Goal: Entertainment & Leisure: Consume media (video, audio)

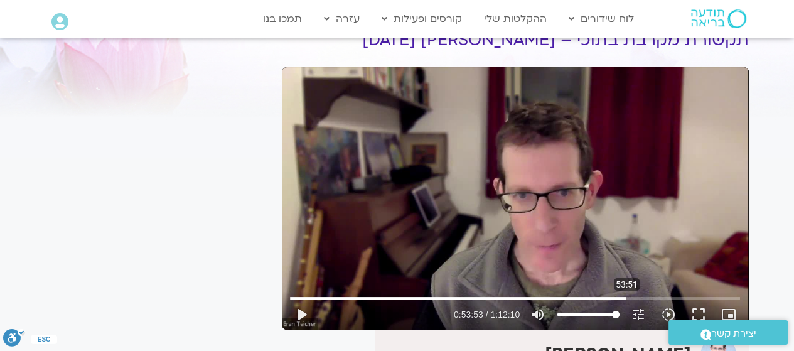
click at [624, 297] on input "Seek" at bounding box center [515, 298] width 450 height 8
click at [297, 312] on button "play_arrow" at bounding box center [301, 314] width 30 height 30
type input "3236.264499"
click at [594, 298] on input "Seek" at bounding box center [515, 298] width 450 height 8
type input "3887.133316"
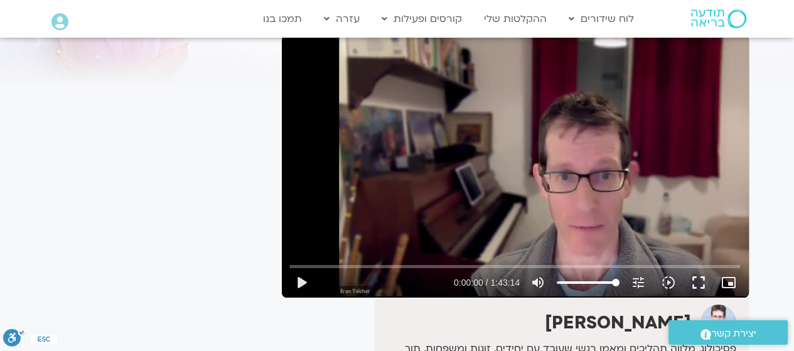
scroll to position [125, 0]
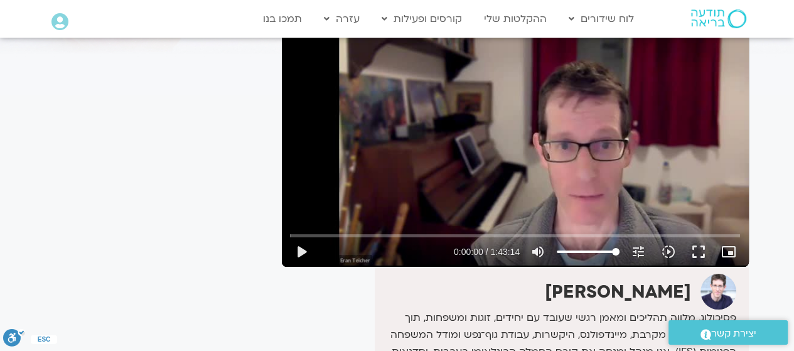
click at [304, 253] on button "play_arrow" at bounding box center [301, 252] width 30 height 30
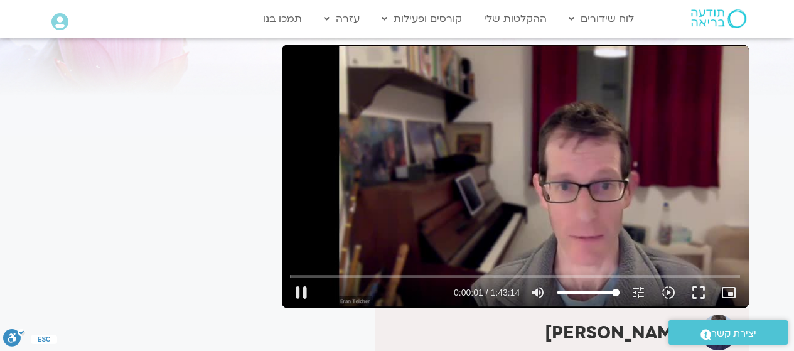
scroll to position [63, 0]
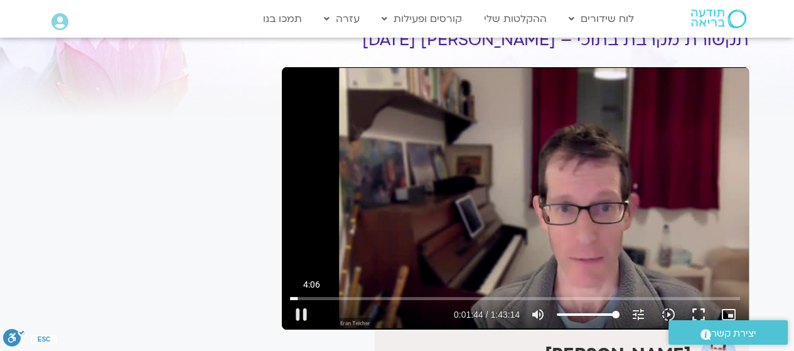
click at [311, 298] on input "Seek" at bounding box center [515, 298] width 450 height 8
click at [337, 301] on input "Seek" at bounding box center [515, 298] width 450 height 8
click at [301, 313] on button "pause" at bounding box center [301, 314] width 30 height 30
type input "627.915507"
